Goal: Information Seeking & Learning: Learn about a topic

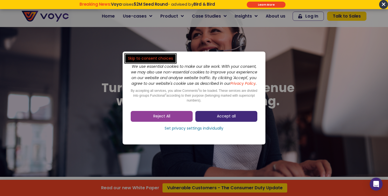
click at [204, 119] on link "Accept all" at bounding box center [226, 116] width 62 height 11
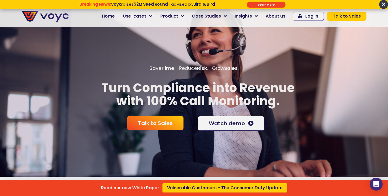
click at [137, 15] on div "Read our new White Paper Vulnerable Customers - The Consumer Duty Update" at bounding box center [194, 98] width 388 height 196
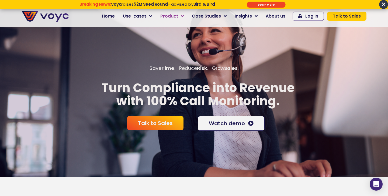
click at [175, 14] on span "Product" at bounding box center [169, 16] width 18 height 6
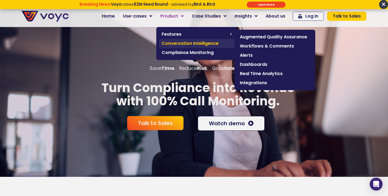
click at [172, 43] on span "Conversation Intelligence" at bounding box center [197, 43] width 70 height 6
